Goal: Find contact information: Find contact information

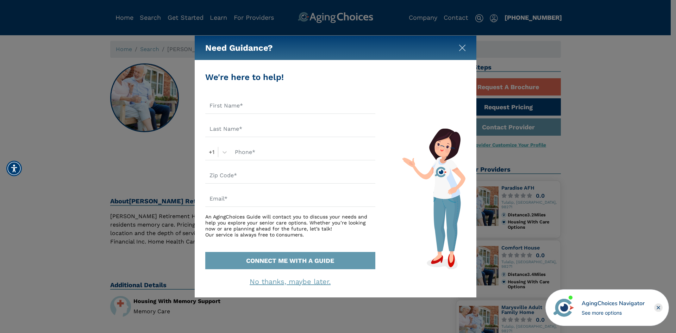
click at [462, 47] on img "Close" at bounding box center [462, 47] width 7 height 7
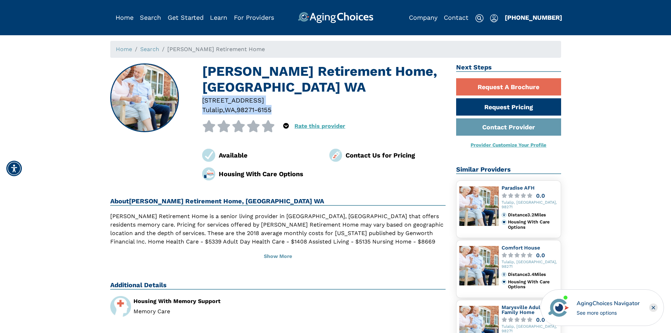
drag, startPoint x: 202, startPoint y: 98, endPoint x: 277, endPoint y: 111, distance: 76.4
click at [277, 111] on div "[STREET_ADDRESS]" at bounding box center [324, 104] width 254 height 19
copy div "[STREET_ADDRESS]"
